Goal: Information Seeking & Learning: Learn about a topic

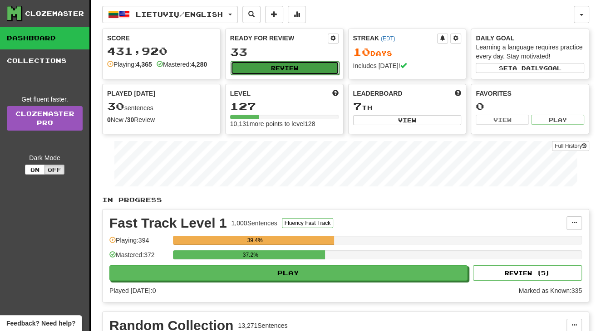
click at [257, 69] on button "Review" at bounding box center [284, 68] width 108 height 14
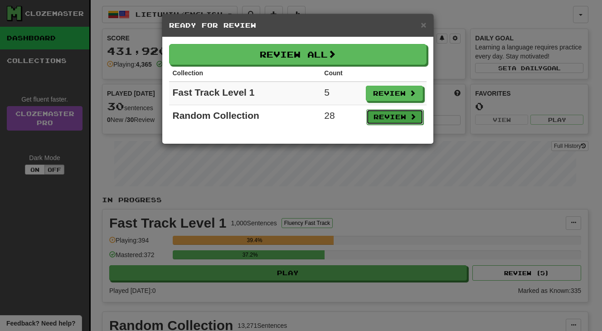
click at [393, 118] on button "Review" at bounding box center [395, 116] width 57 height 15
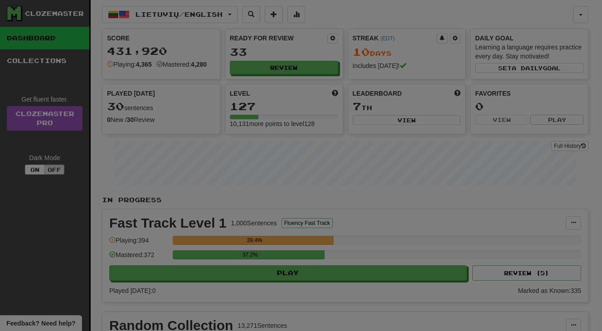
select select "**"
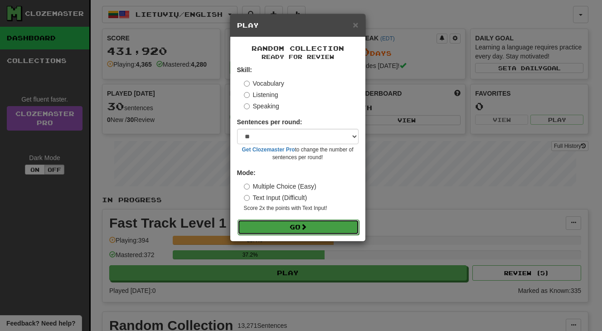
click at [330, 230] on button "Go" at bounding box center [299, 227] width 122 height 15
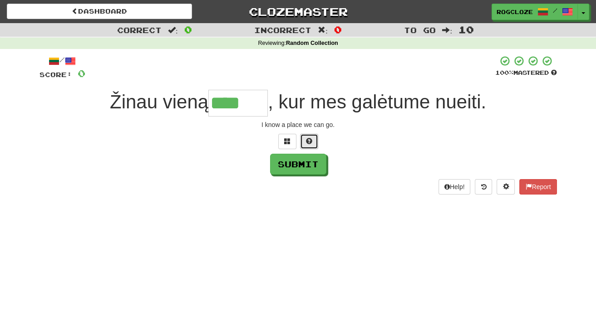
click at [310, 145] on button at bounding box center [309, 141] width 18 height 15
click at [301, 143] on span at bounding box center [298, 141] width 6 height 6
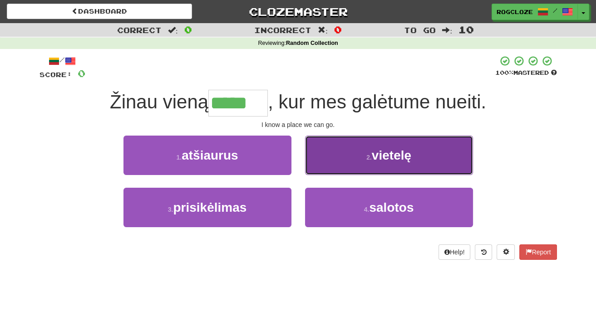
click at [394, 152] on span "vietelę" at bounding box center [391, 155] width 39 height 14
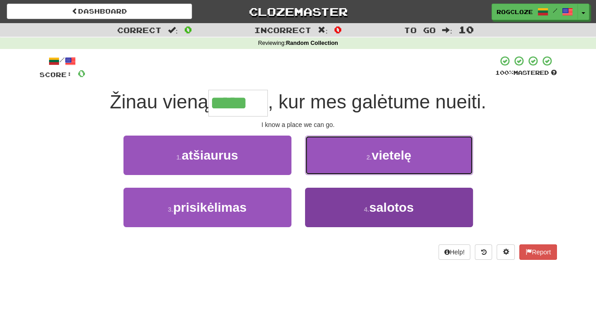
type input "*******"
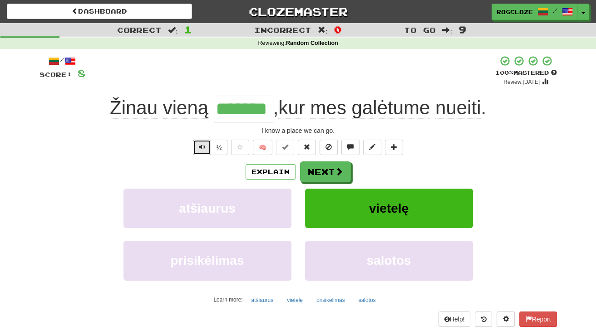
click at [199, 144] on span "Text-to-speech controls" at bounding box center [202, 147] width 6 height 6
click at [396, 203] on span "vietelę" at bounding box center [388, 208] width 39 height 14
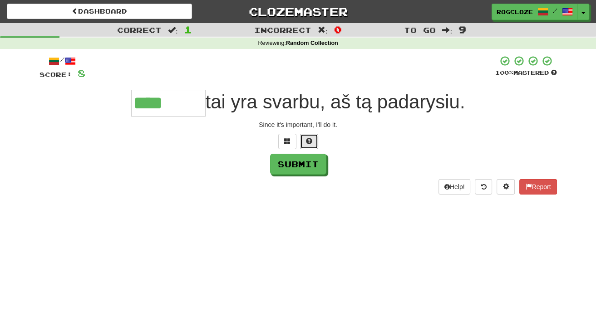
click at [308, 140] on span at bounding box center [309, 141] width 6 height 6
type input "*******"
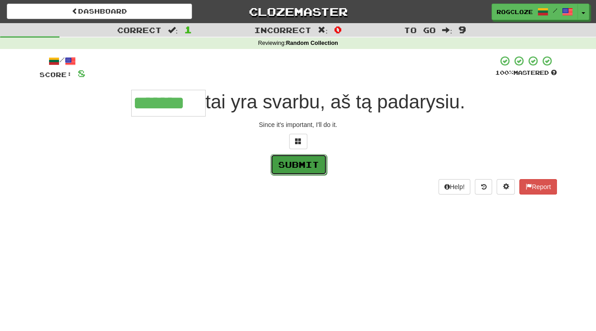
click at [306, 160] on button "Submit" at bounding box center [298, 164] width 56 height 21
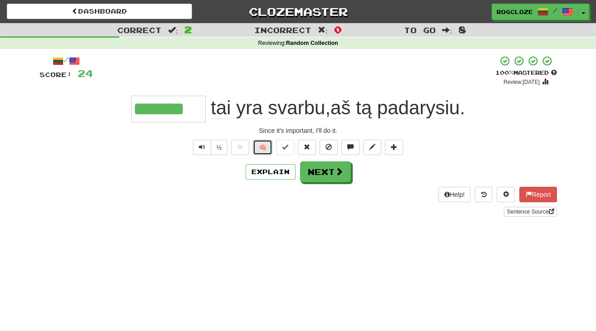
click at [264, 149] on button "🧠" at bounding box center [263, 147] width 20 height 15
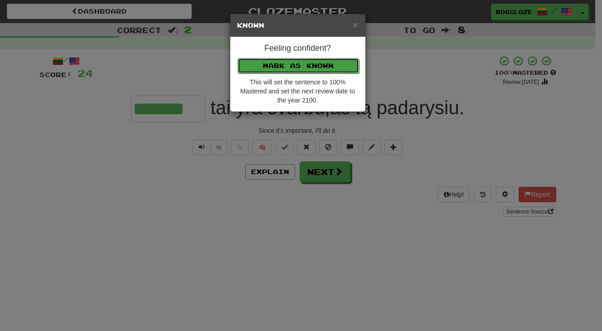
click at [309, 65] on button "Mark as Known" at bounding box center [299, 65] width 122 height 15
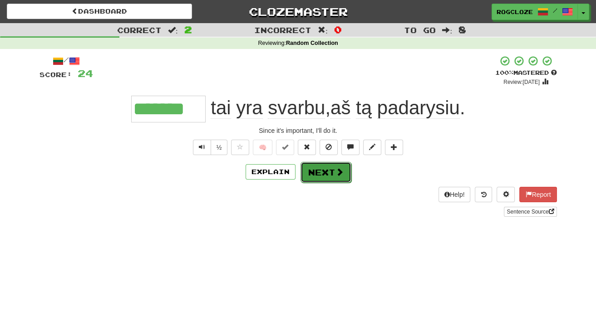
click at [327, 169] on button "Next" at bounding box center [325, 172] width 51 height 21
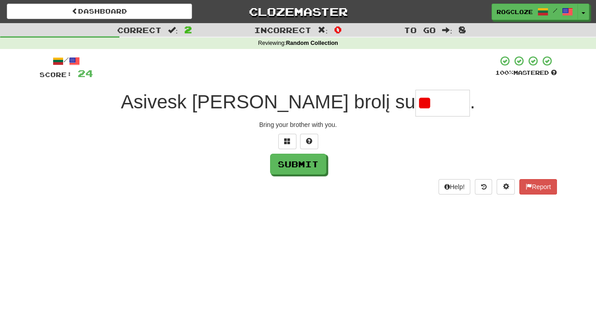
type input "*"
click at [312, 142] on button at bounding box center [309, 141] width 18 height 15
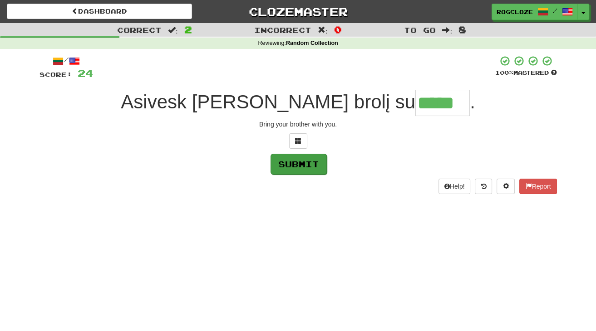
type input "*****"
click at [302, 162] on button "Submit" at bounding box center [298, 164] width 56 height 21
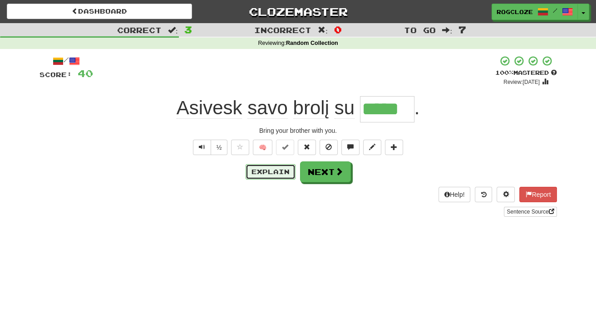
click at [275, 172] on button "Explain" at bounding box center [270, 171] width 50 height 15
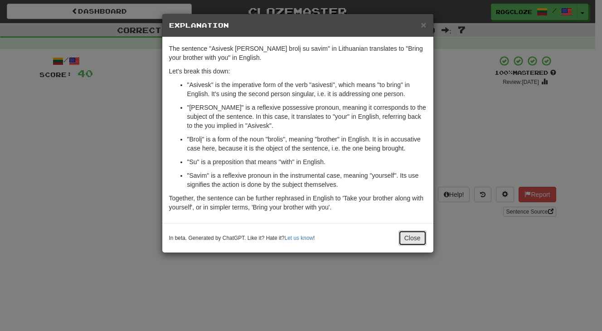
click at [409, 231] on button "Close" at bounding box center [413, 237] width 28 height 15
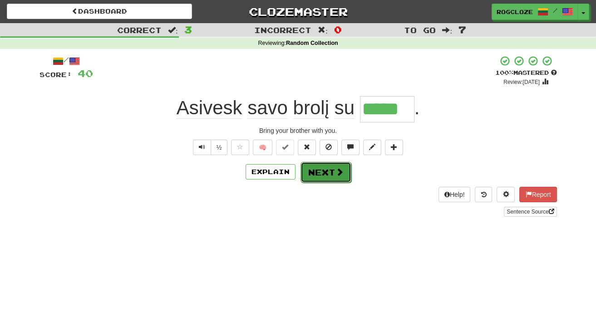
click at [325, 178] on button "Next" at bounding box center [325, 172] width 51 height 21
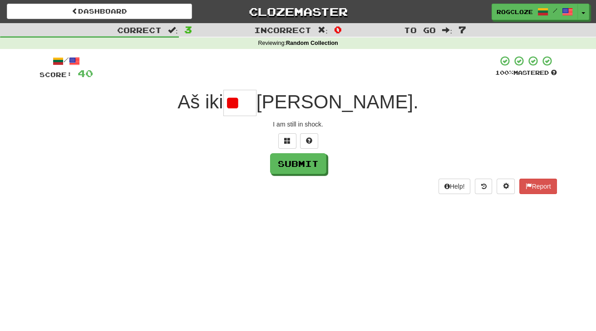
type input "*"
click at [313, 147] on button at bounding box center [309, 140] width 18 height 15
click at [295, 140] on span at bounding box center [298, 140] width 6 height 6
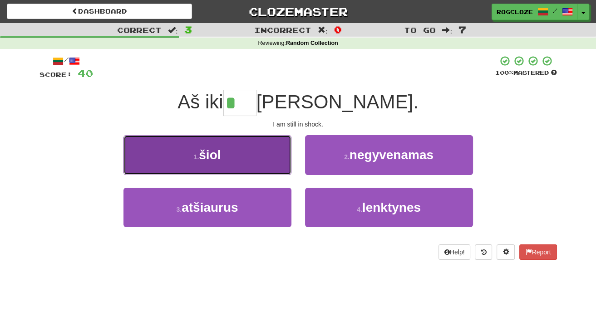
click at [209, 160] on span "šiol" at bounding box center [210, 155] width 22 height 14
type input "****"
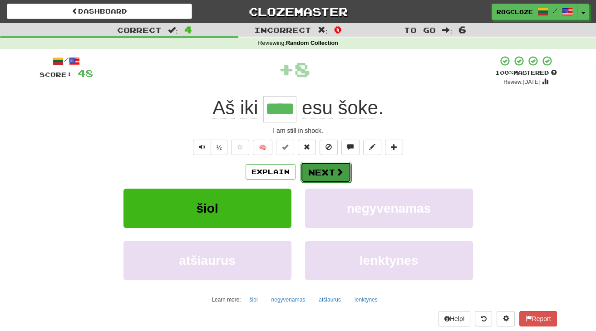
click at [335, 171] on span at bounding box center [339, 172] width 8 height 8
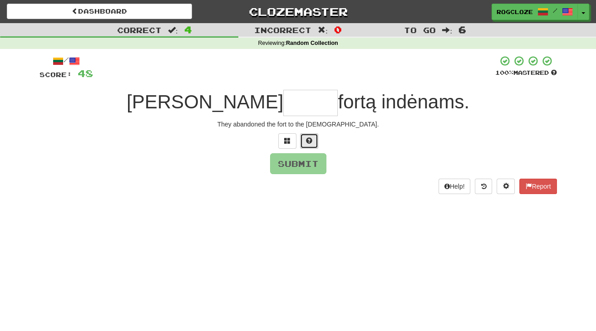
click at [313, 145] on button at bounding box center [309, 140] width 18 height 15
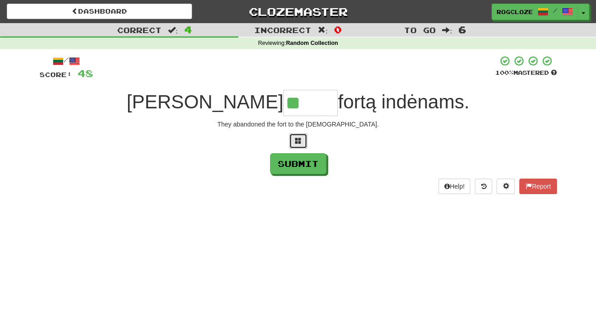
click at [299, 144] on button at bounding box center [298, 140] width 18 height 15
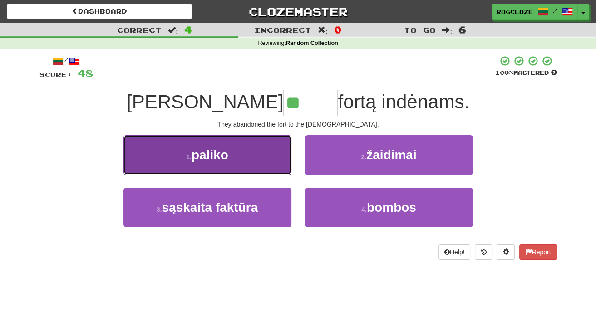
click at [249, 154] on button "1 . paliko" at bounding box center [207, 154] width 168 height 39
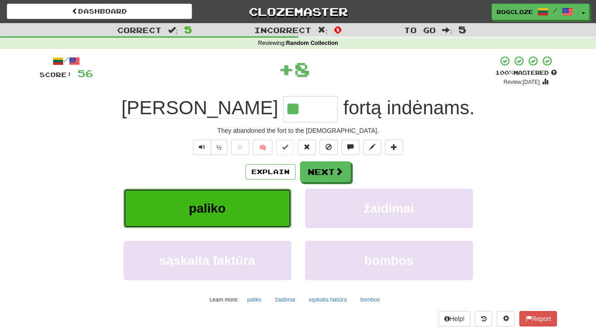
type input "******"
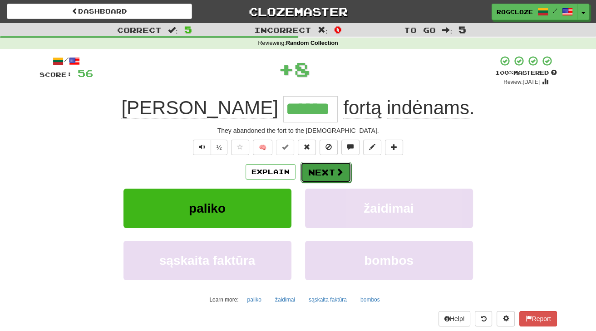
click at [315, 167] on button "Next" at bounding box center [325, 172] width 51 height 21
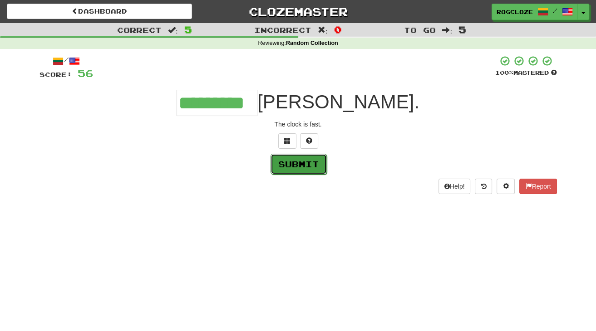
click at [315, 164] on button "Submit" at bounding box center [298, 164] width 56 height 21
type input "*********"
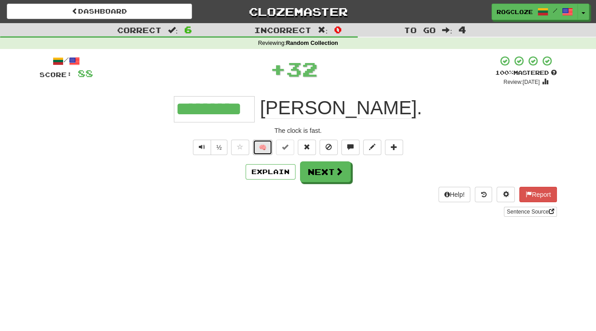
drag, startPoint x: 256, startPoint y: 146, endPoint x: 260, endPoint y: 148, distance: 4.9
click at [260, 148] on button "🧠" at bounding box center [263, 147] width 20 height 15
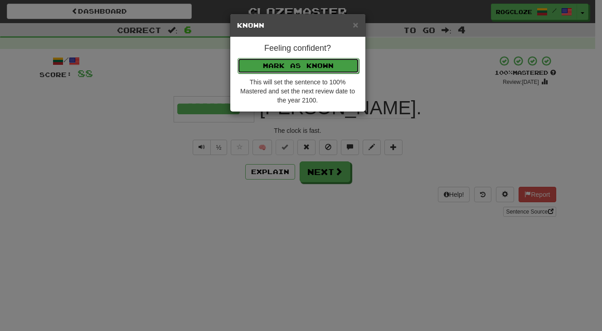
click at [263, 59] on button "Mark as Known" at bounding box center [299, 65] width 122 height 15
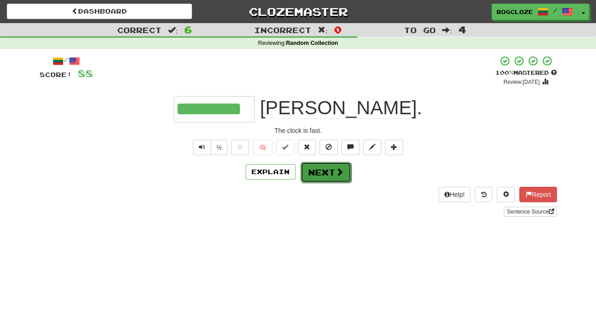
click at [339, 173] on span at bounding box center [339, 172] width 8 height 8
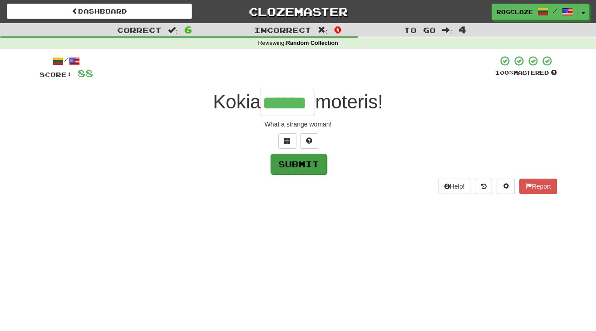
type input "******"
click at [313, 165] on button "Submit" at bounding box center [298, 164] width 56 height 21
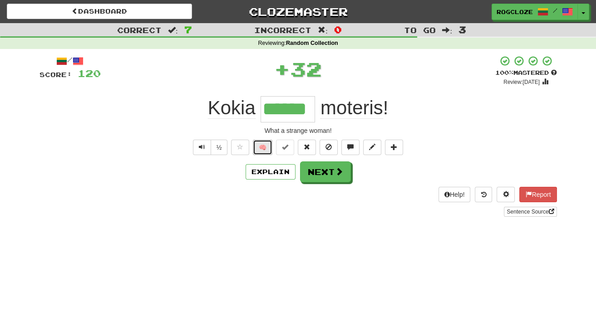
click at [262, 145] on button "🧠" at bounding box center [263, 147] width 20 height 15
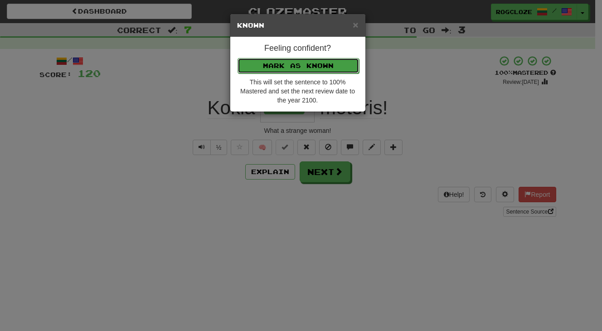
click at [263, 67] on button "Mark as Known" at bounding box center [299, 65] width 122 height 15
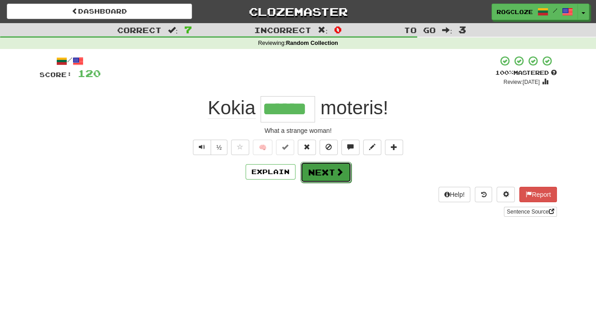
click at [327, 171] on button "Next" at bounding box center [325, 172] width 51 height 21
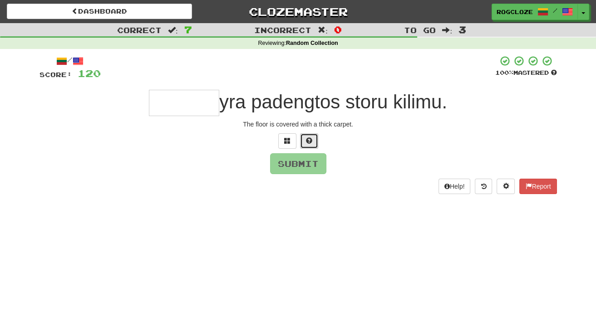
click at [303, 144] on button at bounding box center [309, 140] width 18 height 15
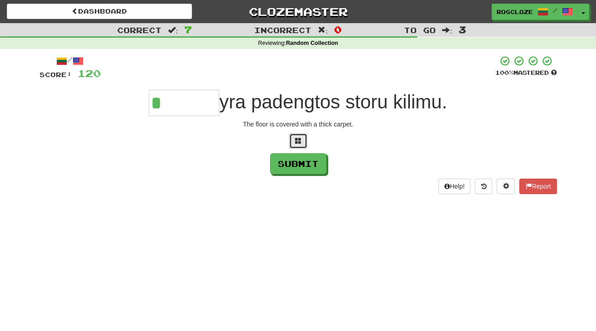
click at [296, 144] on button at bounding box center [298, 140] width 18 height 15
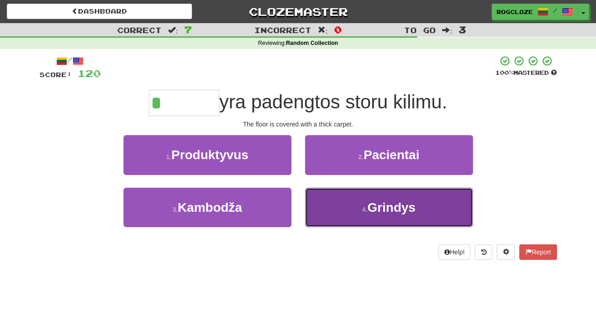
click at [347, 207] on button "4 . Grindys" at bounding box center [389, 207] width 168 height 39
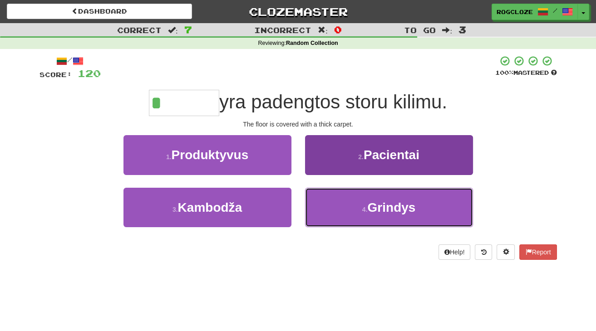
type input "*******"
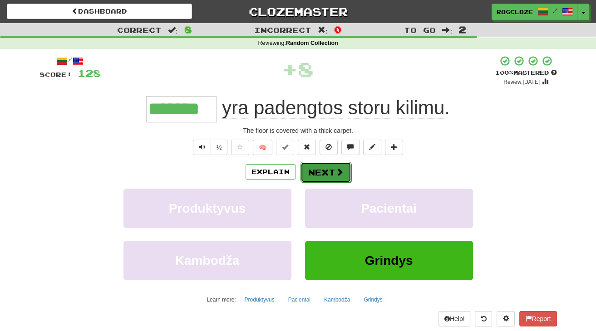
click at [328, 168] on button "Next" at bounding box center [325, 172] width 51 height 21
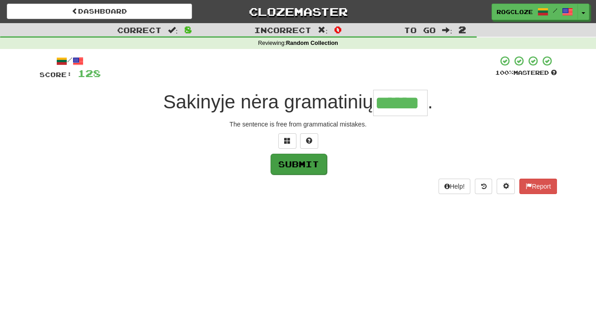
type input "******"
click at [306, 168] on button "Submit" at bounding box center [298, 164] width 56 height 21
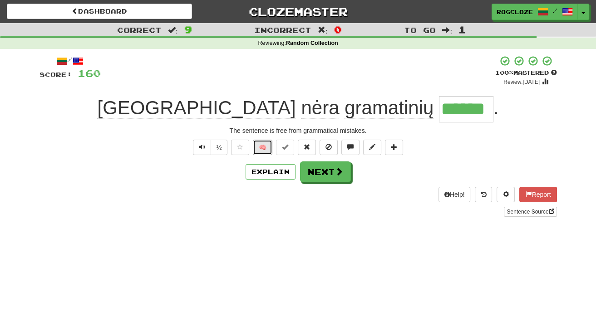
click at [263, 143] on button "🧠" at bounding box center [263, 147] width 20 height 15
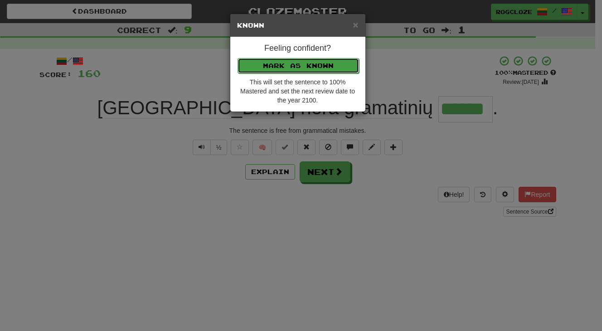
click at [249, 64] on button "Mark as Known" at bounding box center [299, 65] width 122 height 15
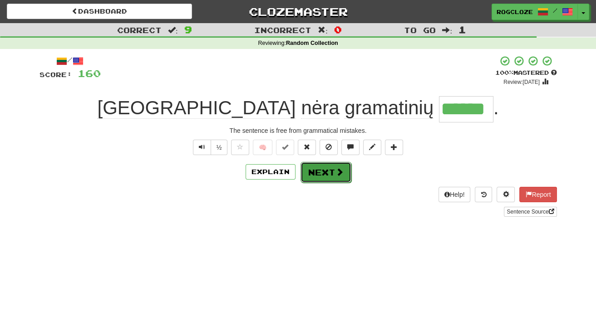
click at [323, 173] on button "Next" at bounding box center [325, 172] width 51 height 21
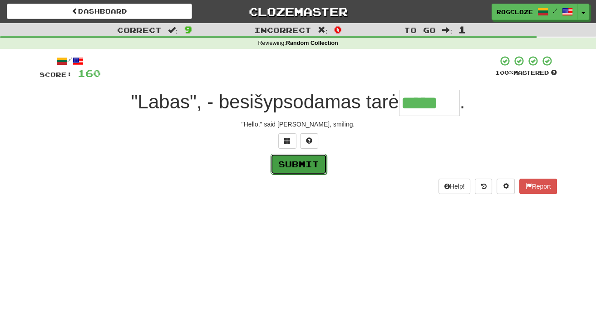
click at [291, 167] on button "Submit" at bounding box center [298, 164] width 56 height 21
type input "*****"
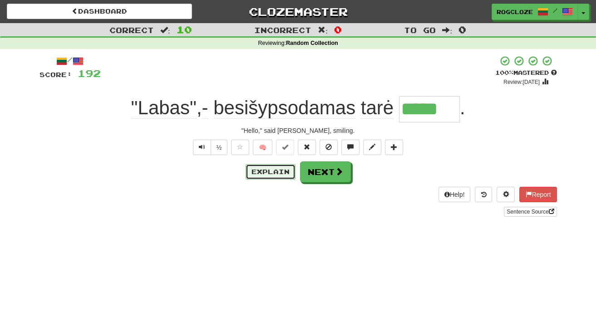
click at [267, 171] on button "Explain" at bounding box center [270, 171] width 50 height 15
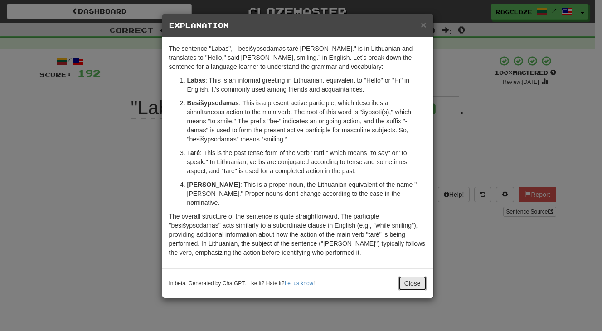
click at [415, 278] on button "Close" at bounding box center [413, 283] width 28 height 15
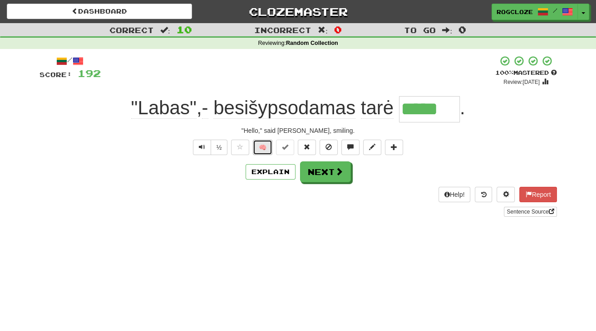
click at [263, 144] on button "🧠" at bounding box center [263, 147] width 20 height 15
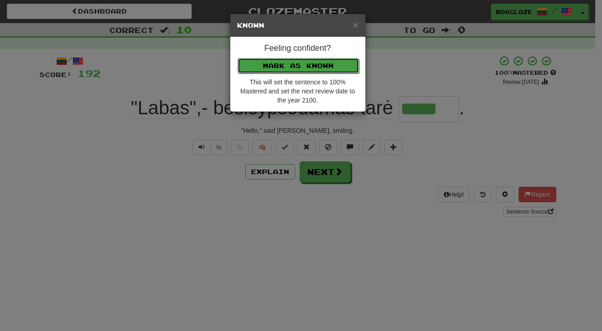
click at [266, 61] on button "Mark as Known" at bounding box center [299, 65] width 122 height 15
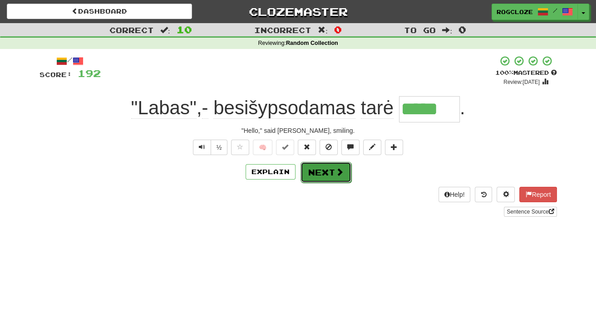
click at [335, 175] on span at bounding box center [339, 172] width 8 height 8
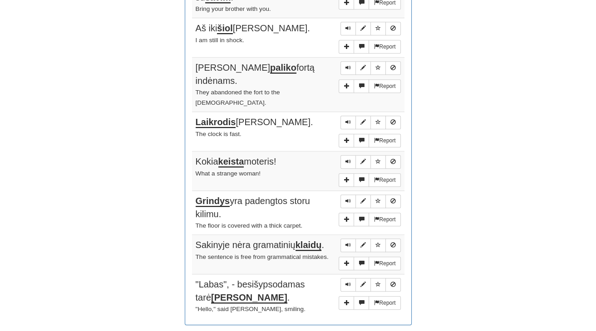
scroll to position [677, 0]
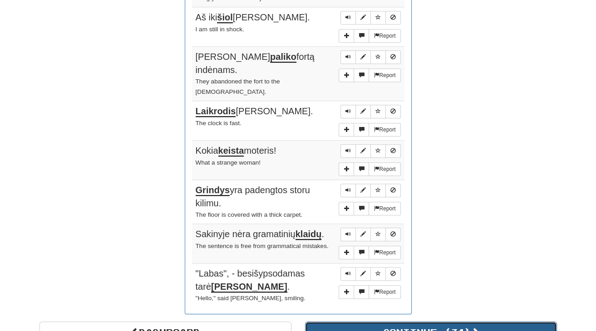
click at [384, 322] on button "Continue ( 34 )" at bounding box center [431, 332] width 252 height 21
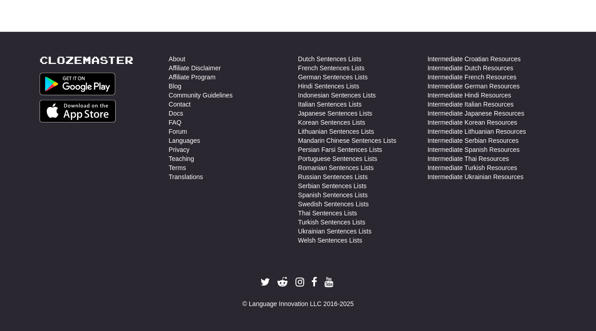
scroll to position [0, 0]
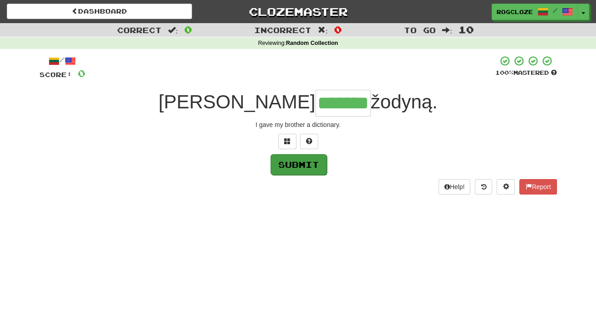
type input "*******"
click at [316, 163] on button "Submit" at bounding box center [298, 164] width 56 height 21
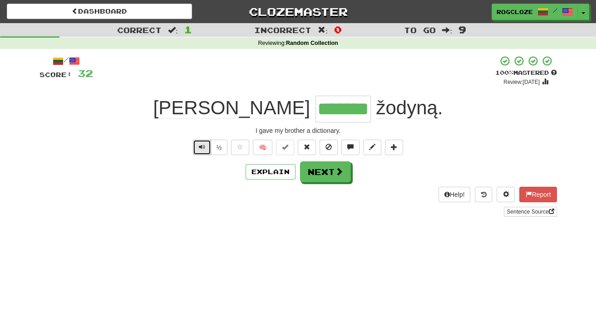
click at [205, 142] on button "Text-to-speech controls" at bounding box center [202, 147] width 18 height 15
click at [259, 151] on button "🧠" at bounding box center [263, 147] width 20 height 15
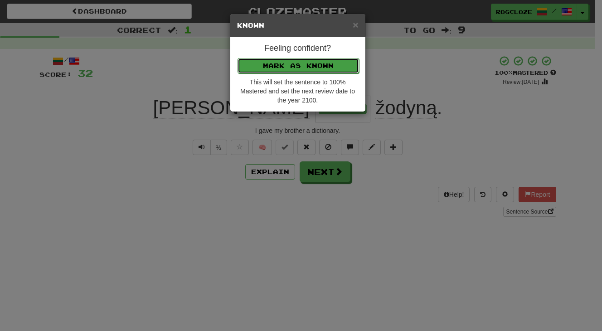
click at [269, 65] on button "Mark as Known" at bounding box center [299, 65] width 122 height 15
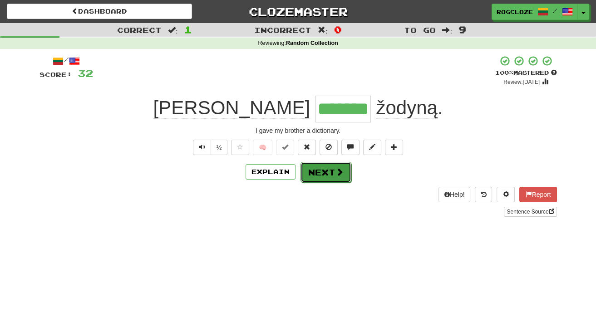
click at [330, 173] on button "Next" at bounding box center [325, 172] width 51 height 21
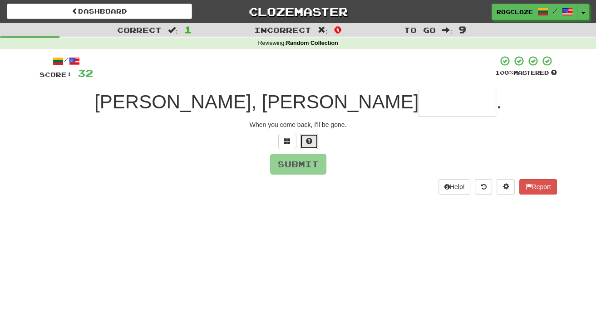
click at [311, 144] on span at bounding box center [309, 141] width 6 height 6
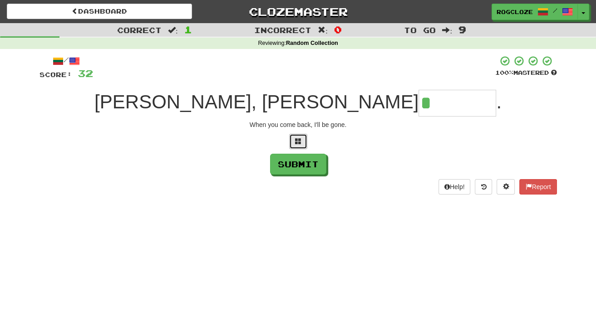
click at [296, 142] on span at bounding box center [298, 141] width 6 height 6
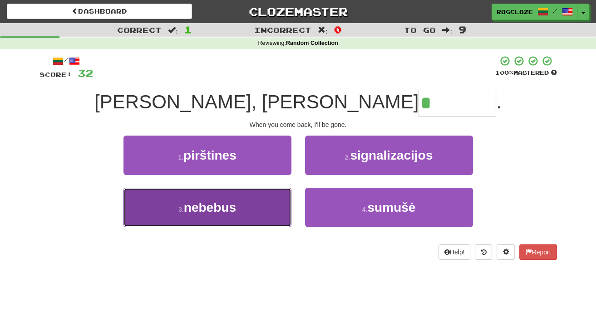
click at [247, 208] on button "3 . nebebus" at bounding box center [207, 207] width 168 height 39
type input "*******"
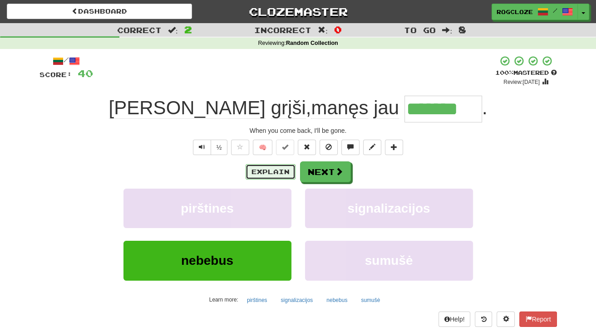
click at [274, 173] on button "Explain" at bounding box center [270, 171] width 50 height 15
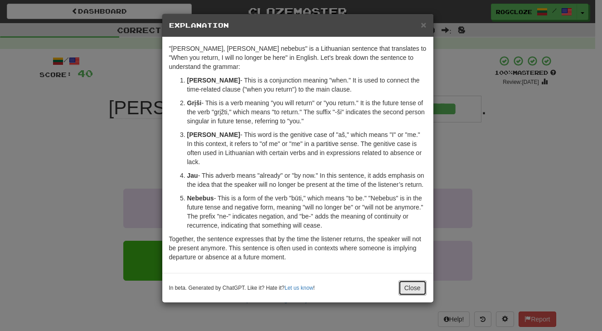
drag, startPoint x: 415, startPoint y: 273, endPoint x: 422, endPoint y: 279, distance: 10.3
click at [415, 280] on button "Close" at bounding box center [413, 287] width 28 height 15
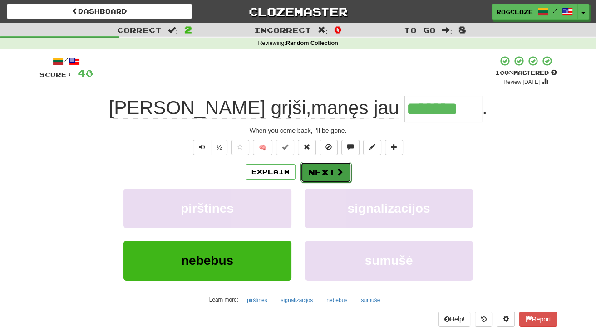
click at [321, 170] on button "Next" at bounding box center [325, 172] width 51 height 21
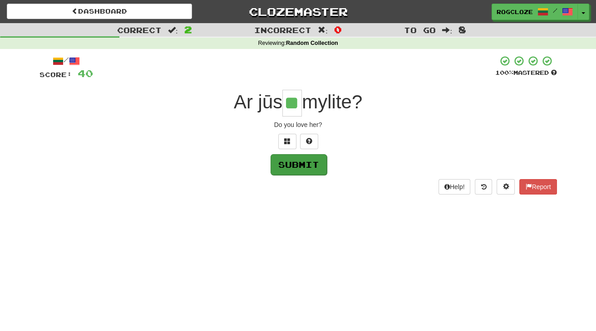
type input "**"
click at [302, 165] on button "Submit" at bounding box center [298, 164] width 56 height 21
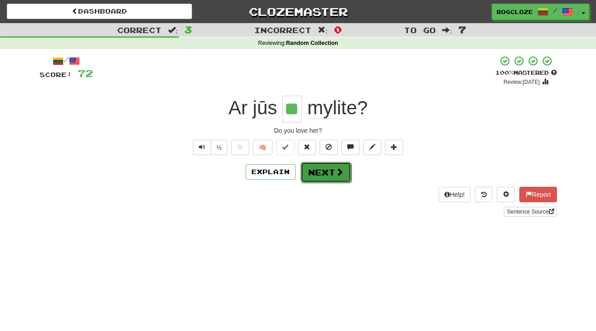
click at [321, 173] on button "Next" at bounding box center [325, 172] width 51 height 21
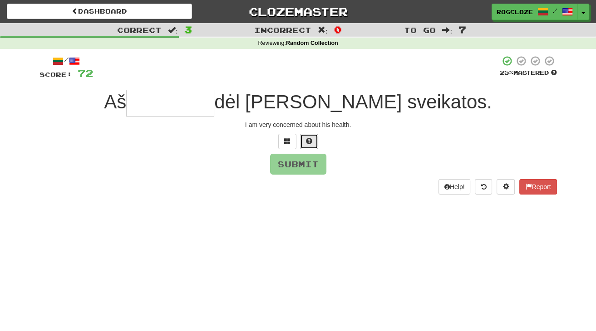
click at [311, 139] on span at bounding box center [309, 141] width 6 height 6
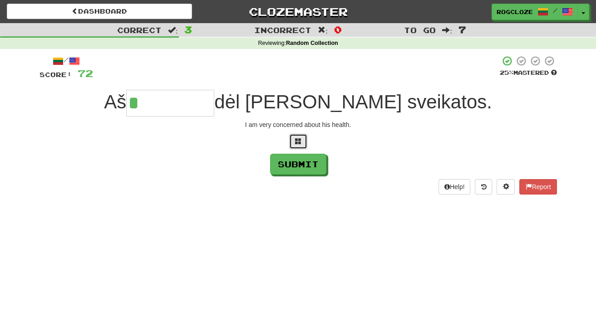
click at [298, 143] on span at bounding box center [298, 141] width 6 height 6
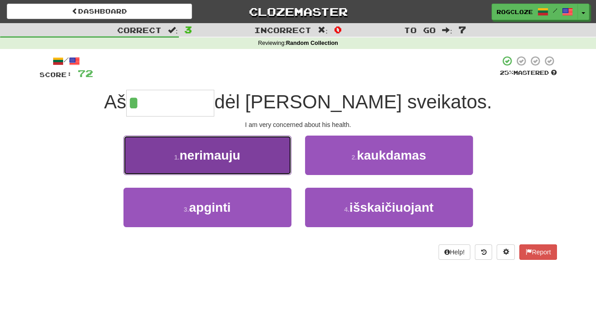
click at [209, 160] on span "nerimauju" at bounding box center [209, 155] width 61 height 14
type input "*********"
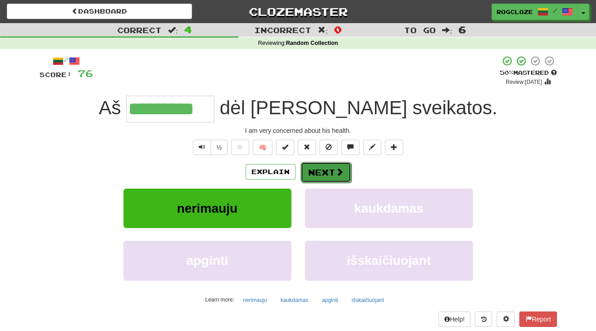
click at [336, 170] on span at bounding box center [339, 172] width 8 height 8
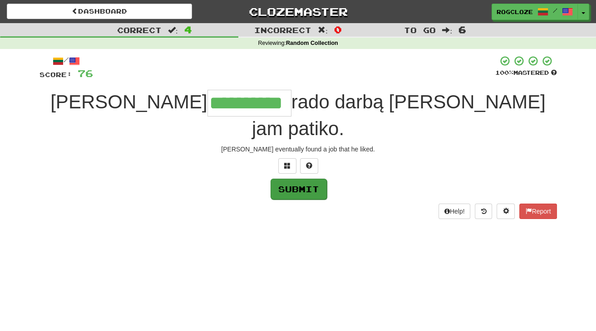
type input "**********"
click at [302, 179] on button "Submit" at bounding box center [298, 189] width 56 height 21
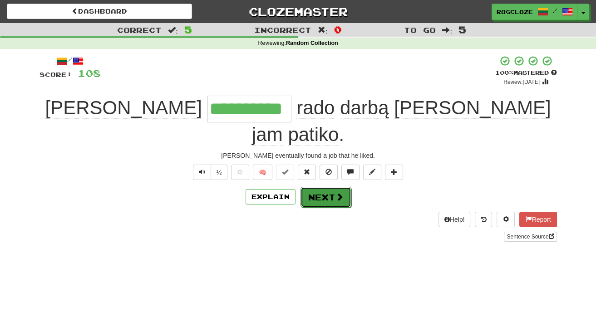
click at [321, 187] on button "Next" at bounding box center [325, 197] width 51 height 21
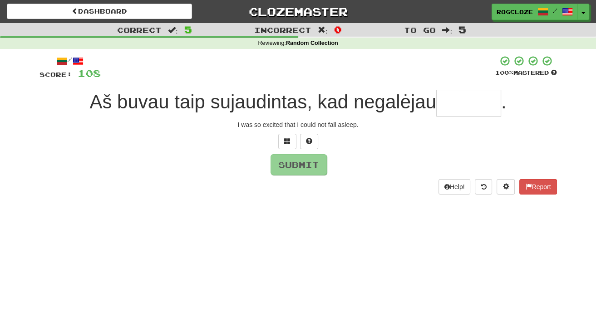
type input "*"
click at [313, 139] on button at bounding box center [309, 141] width 18 height 15
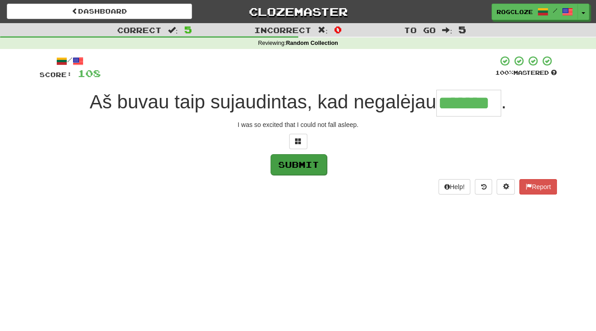
type input "*******"
click at [305, 162] on button "Submit" at bounding box center [298, 164] width 56 height 21
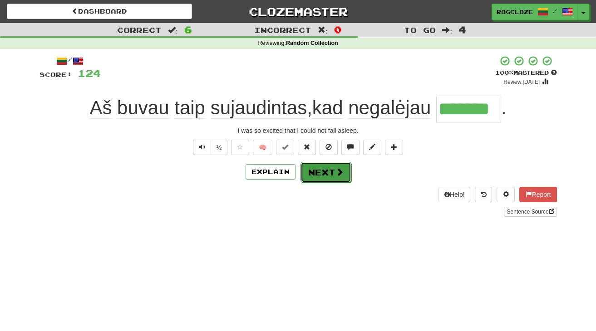
click at [324, 168] on button "Next" at bounding box center [325, 172] width 51 height 21
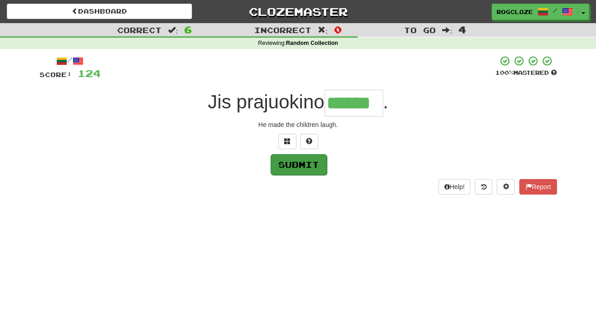
type input "******"
click at [303, 170] on button "Submit" at bounding box center [298, 164] width 56 height 21
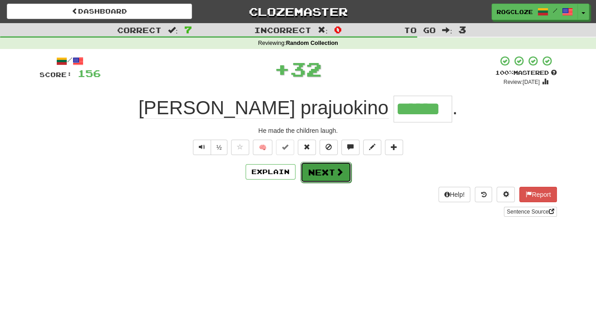
click at [324, 172] on button "Next" at bounding box center [325, 172] width 51 height 21
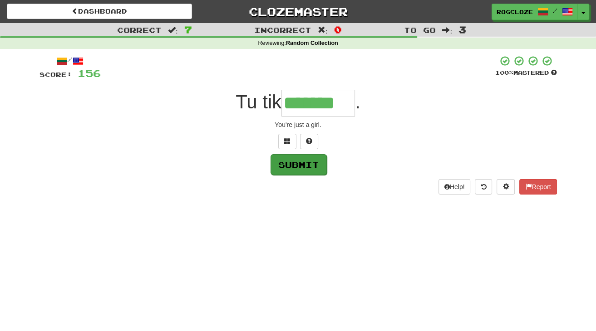
type input "*******"
click at [300, 172] on button "Submit" at bounding box center [298, 164] width 56 height 21
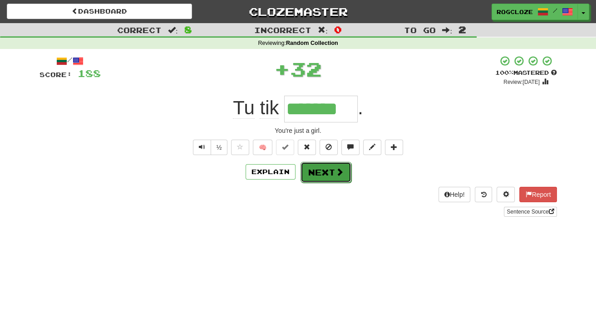
click at [335, 170] on span at bounding box center [339, 172] width 8 height 8
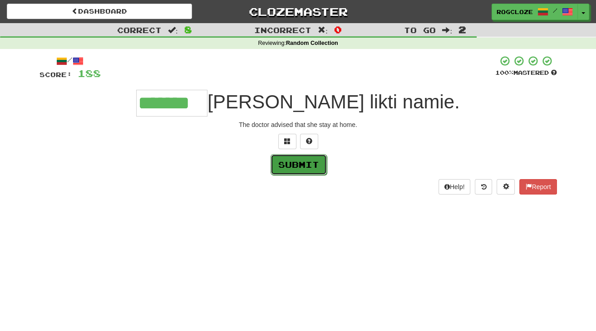
click at [295, 166] on button "Submit" at bounding box center [298, 164] width 56 height 21
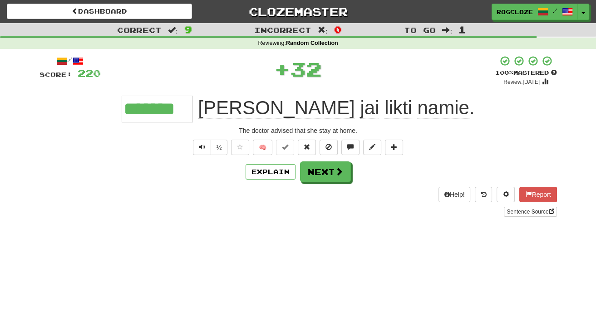
type input "*******"
click at [330, 176] on button "Next" at bounding box center [325, 172] width 51 height 21
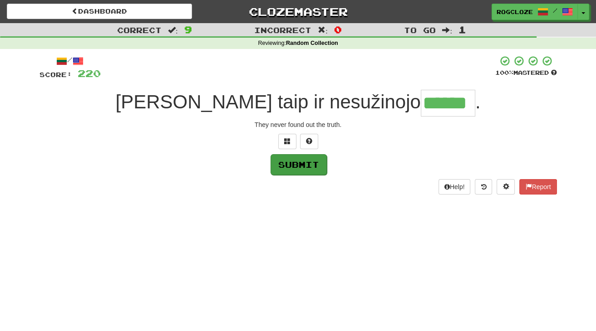
type input "******"
click at [296, 166] on button "Submit" at bounding box center [298, 164] width 56 height 21
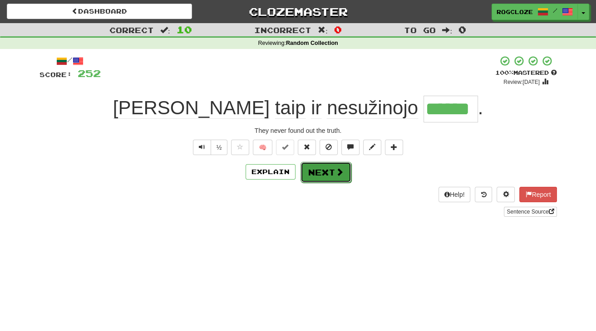
click at [317, 171] on button "Next" at bounding box center [325, 172] width 51 height 21
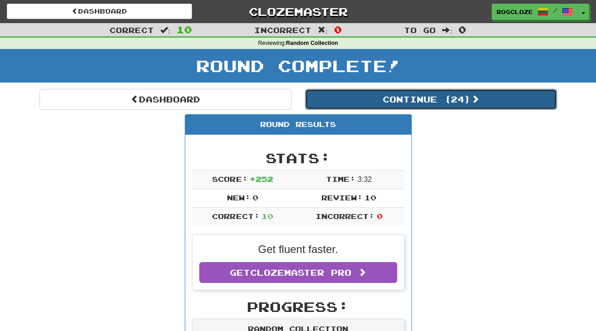
click at [371, 100] on button "Continue ( 24 )" at bounding box center [431, 99] width 252 height 21
